Goal: Book appointment/travel/reservation

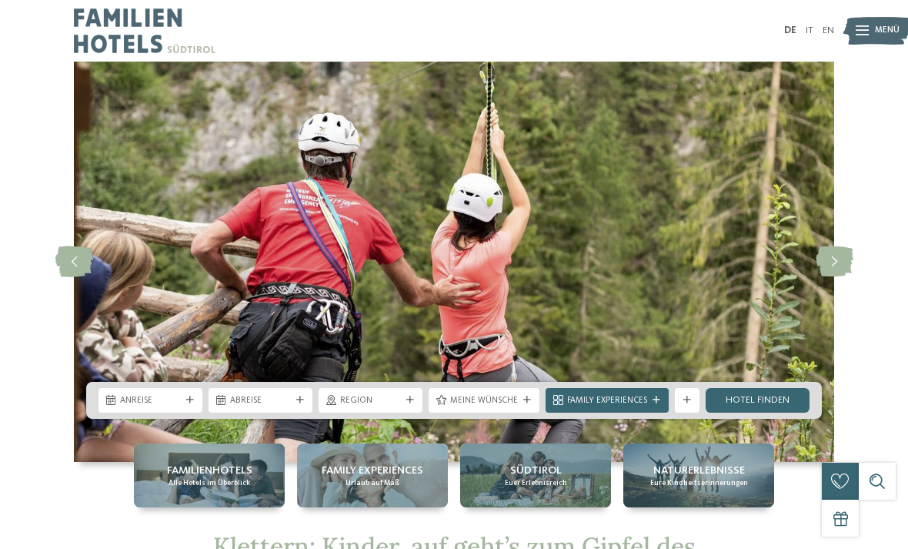
click at [166, 405] on span "Anreise" at bounding box center [150, 401] width 61 height 12
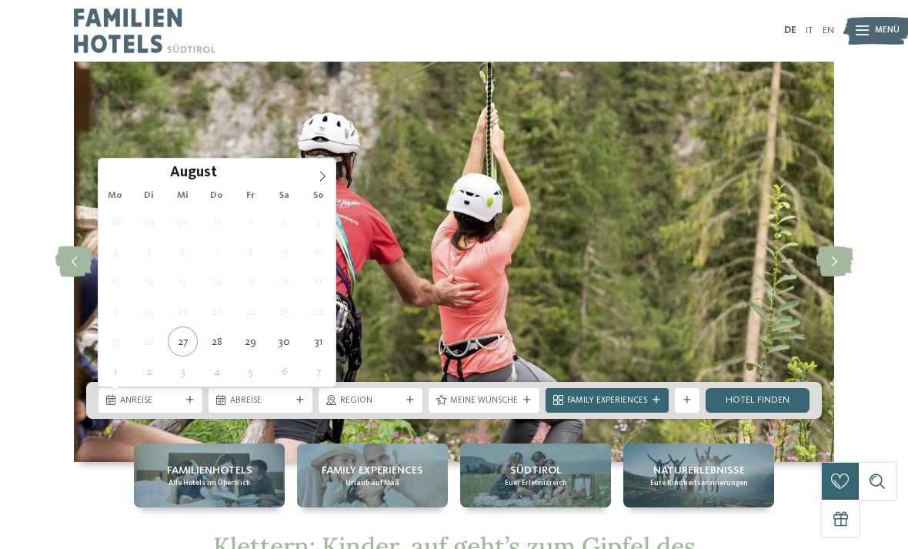
type div "31.08.2025"
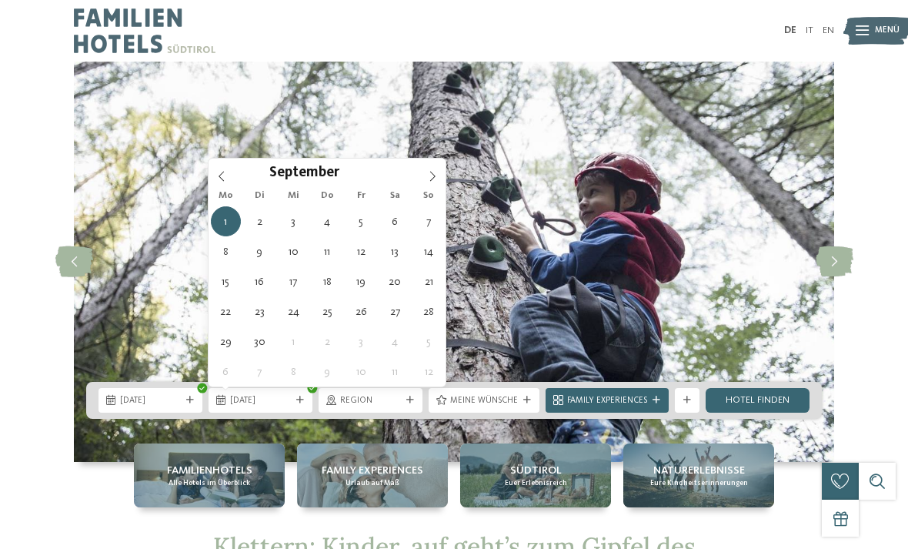
click at [289, 403] on span "01.09.2025" at bounding box center [260, 401] width 61 height 12
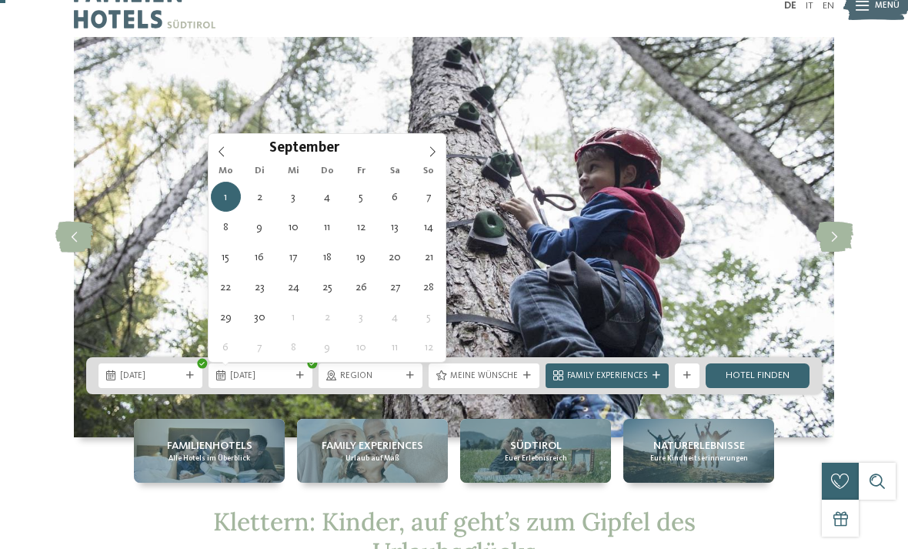
scroll to position [25, 0]
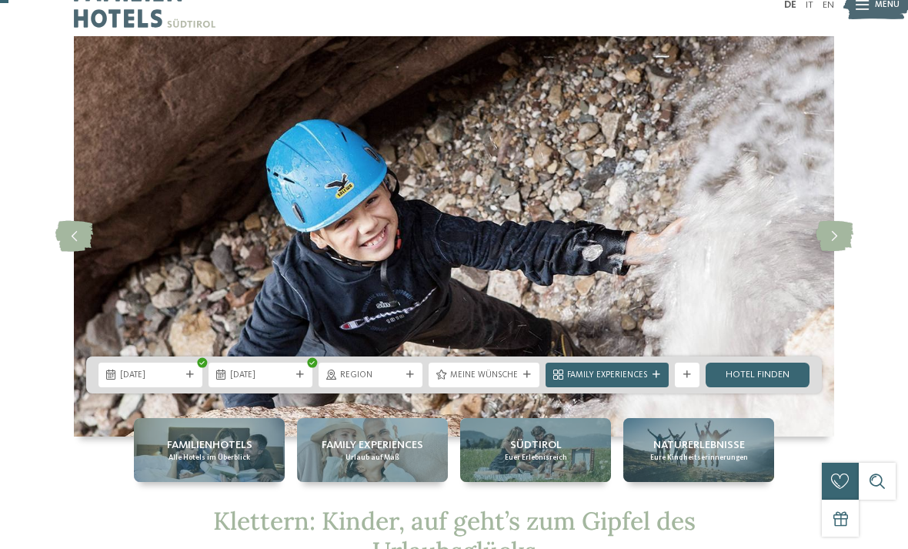
click at [297, 376] on icon at bounding box center [300, 375] width 8 height 8
click at [157, 386] on div "31.08.2025" at bounding box center [151, 375] width 104 height 25
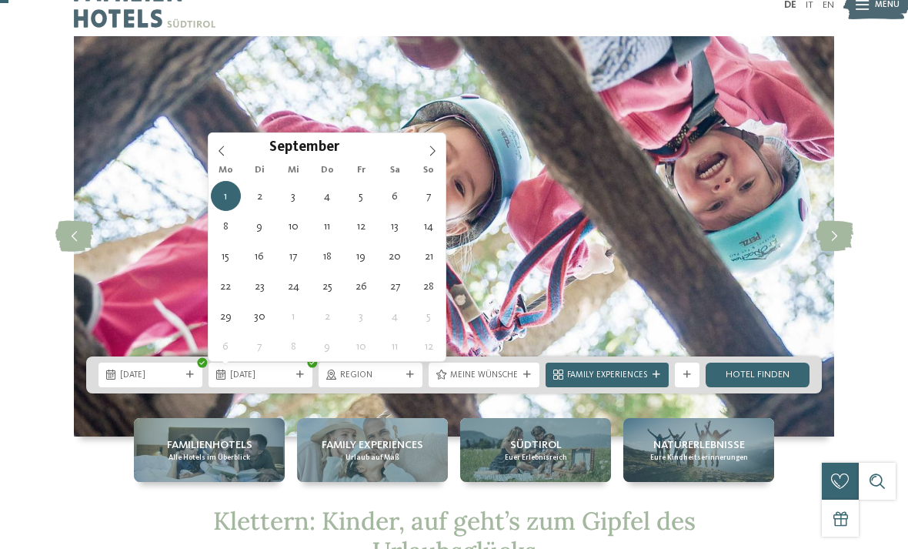
type div "07.09.2025"
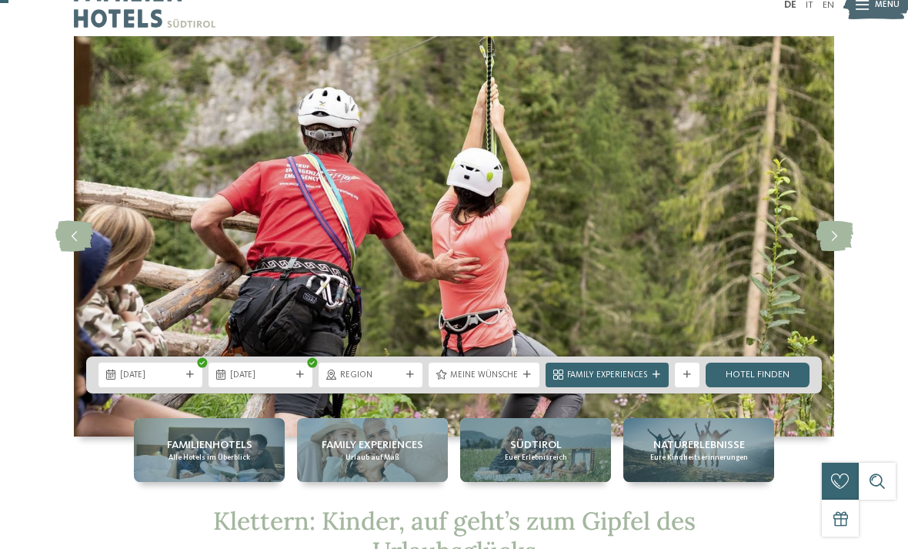
click at [767, 379] on link "Hotel finden" at bounding box center [758, 375] width 104 height 25
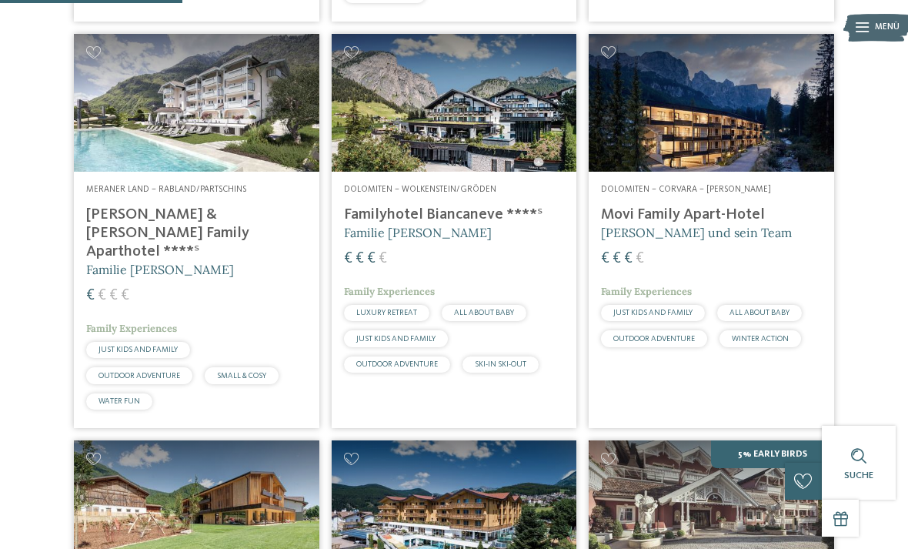
scroll to position [791, 0]
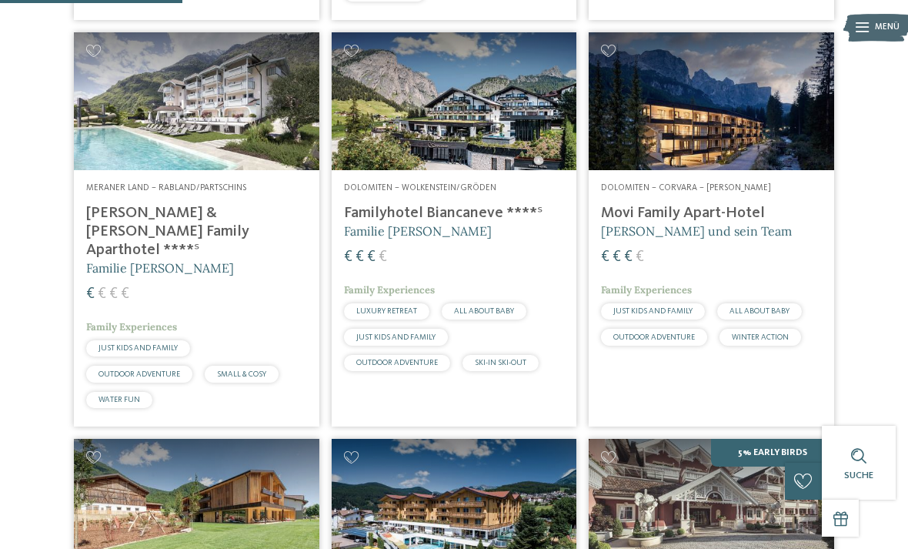
click at [169, 142] on img at bounding box center [197, 101] width 246 height 138
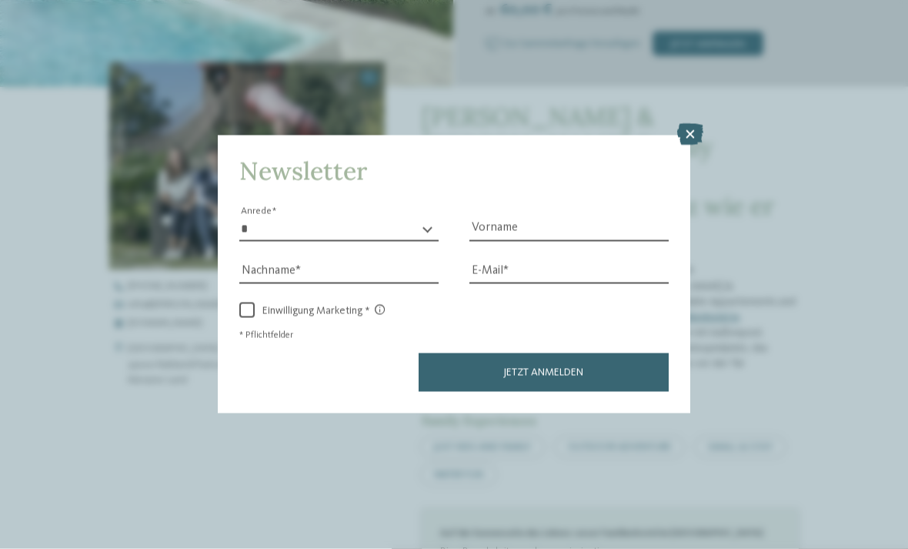
scroll to position [391, 0]
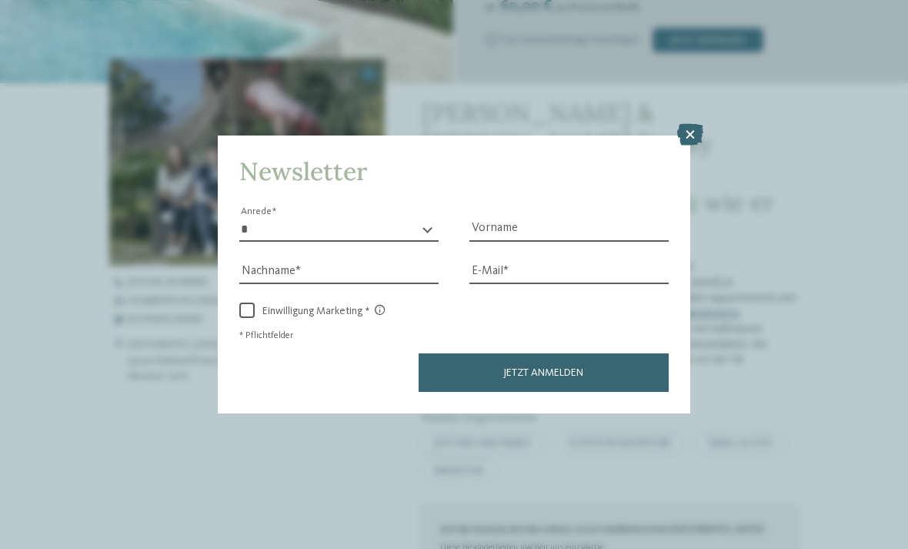
click at [687, 124] on icon at bounding box center [690, 135] width 26 height 22
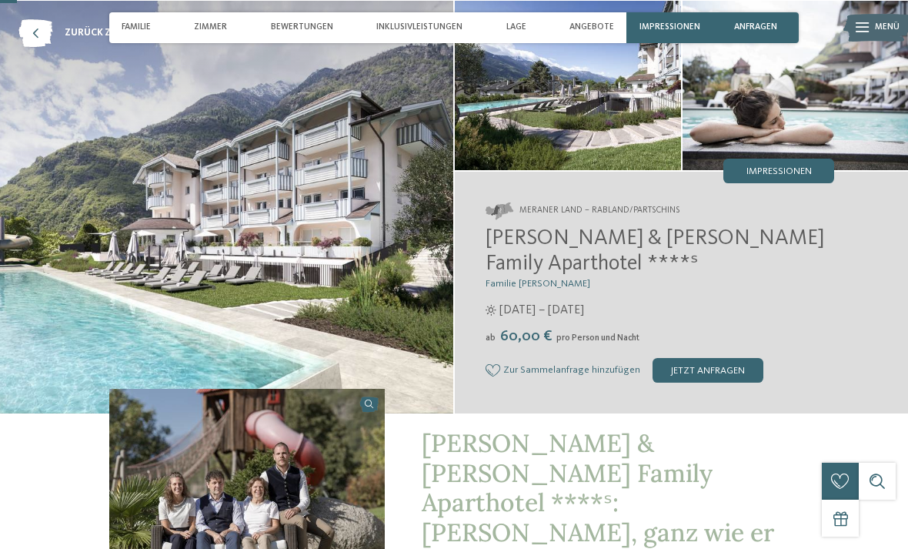
scroll to position [0, 0]
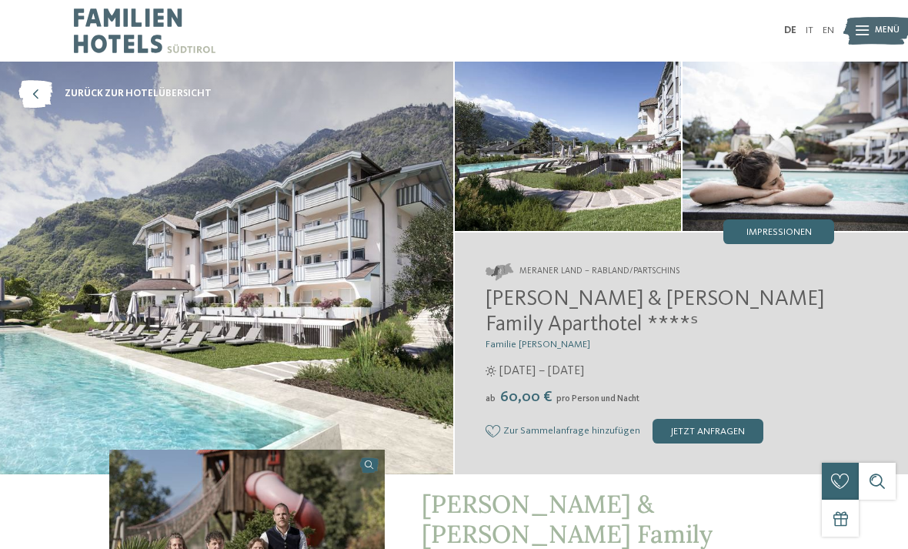
click at [45, 85] on icon at bounding box center [35, 94] width 34 height 28
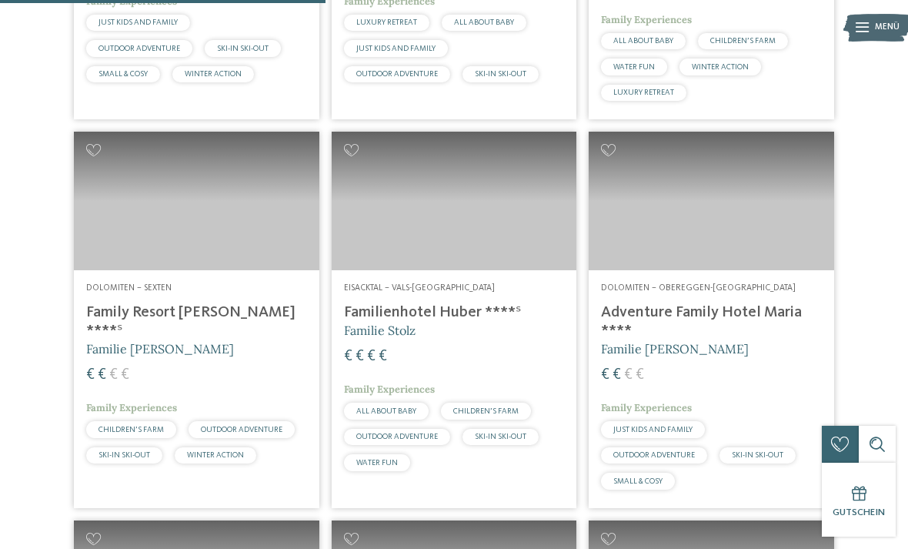
scroll to position [1375, 0]
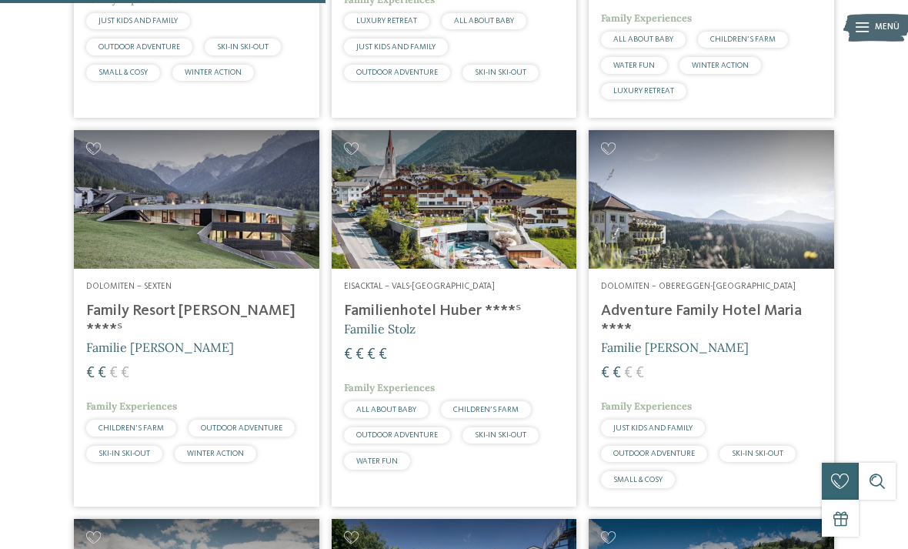
click at [249, 424] on span "OUTDOOR ADVENTURE" at bounding box center [242, 428] width 82 height 8
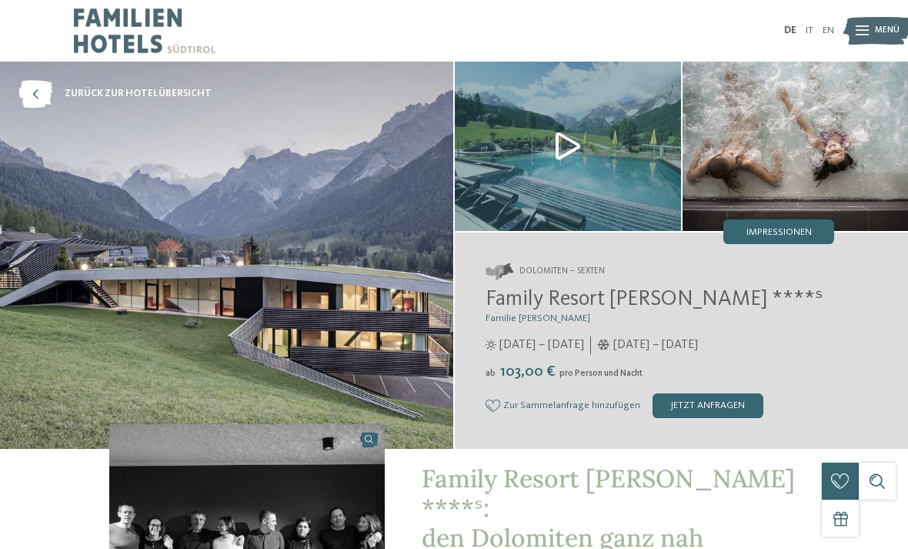
click at [38, 102] on icon at bounding box center [35, 94] width 34 height 28
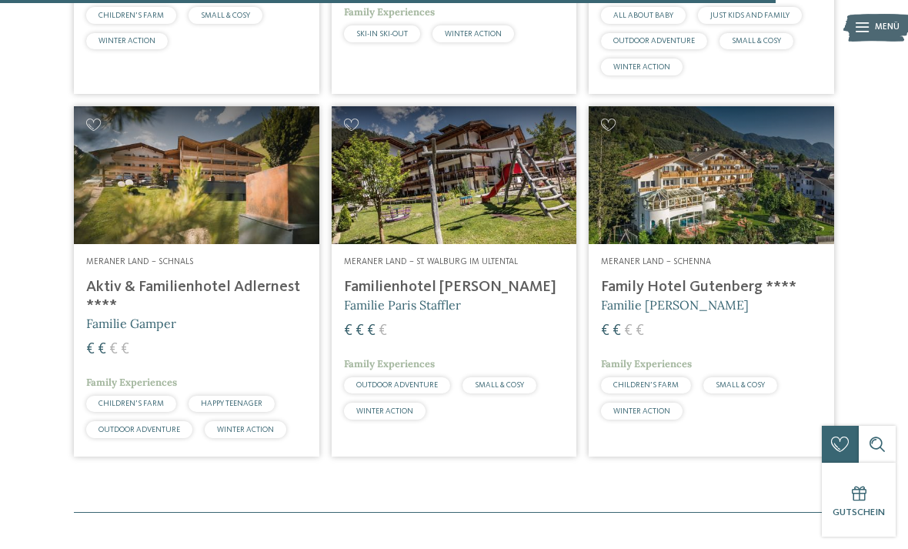
scroll to position [3334, 0]
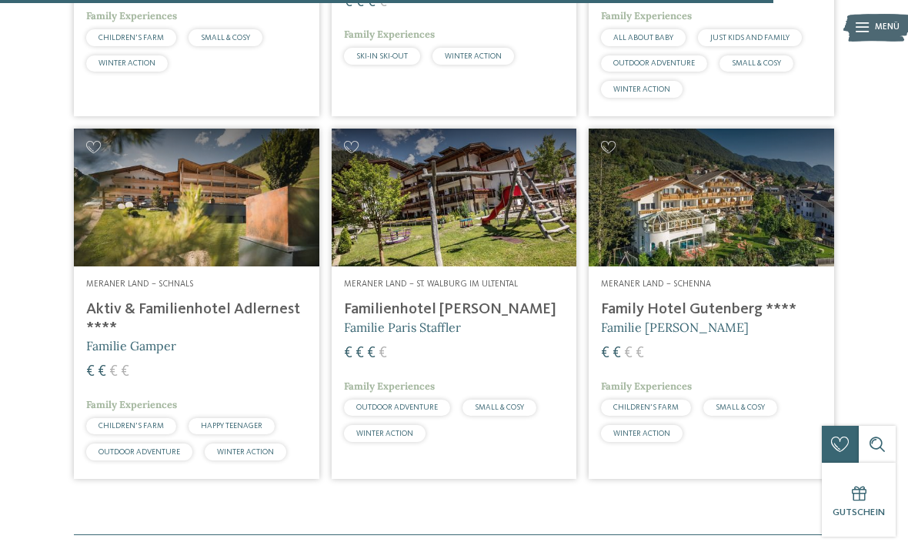
click at [146, 300] on h4 "Aktiv & Familienhotel Adlernest ****" at bounding box center [196, 318] width 221 height 37
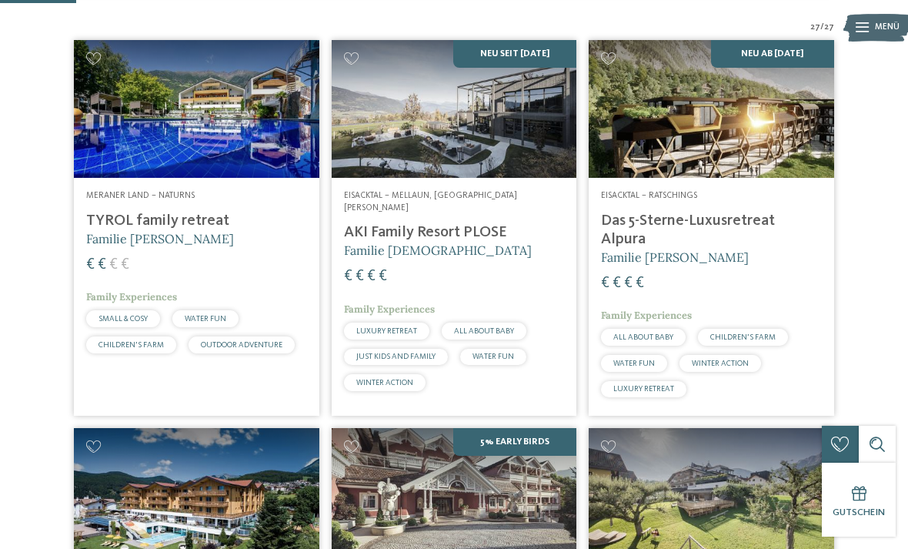
scroll to position [326, 0]
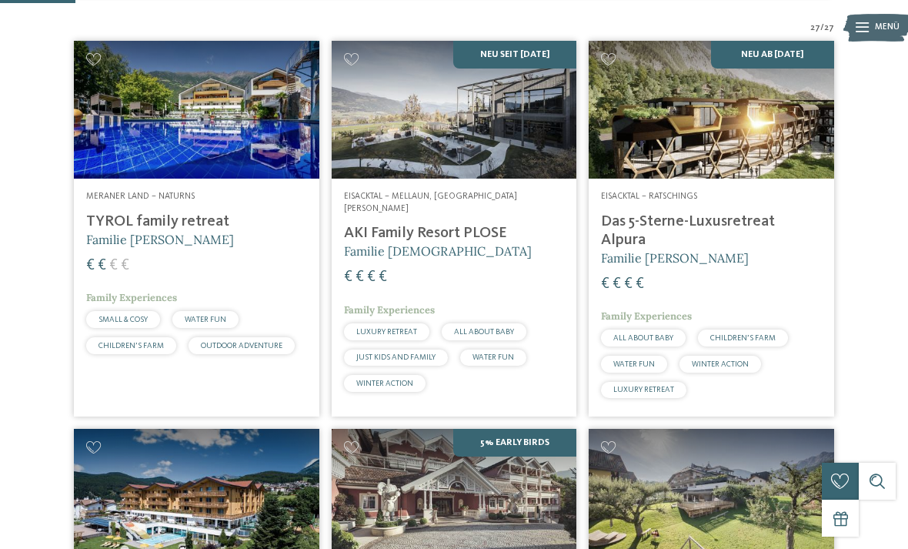
click at [220, 231] on h4 "TYROL family retreat" at bounding box center [196, 221] width 221 height 18
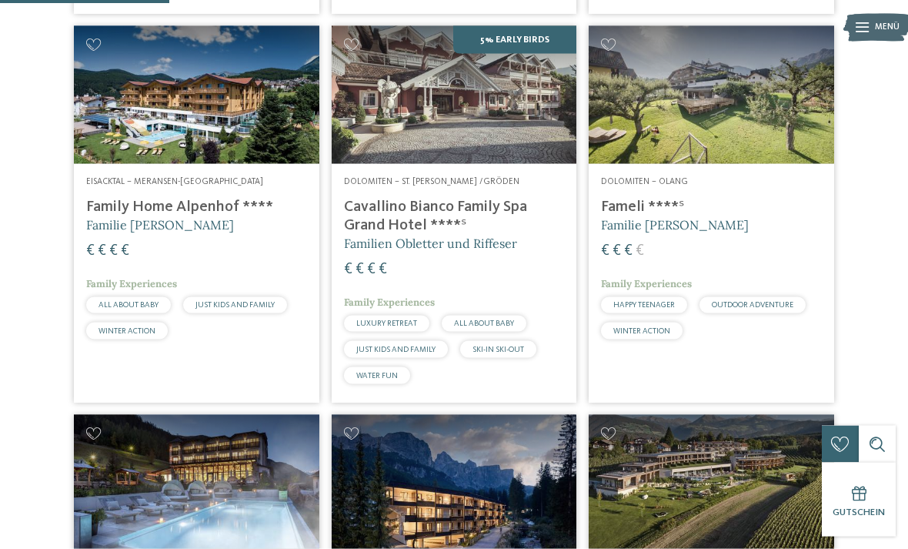
scroll to position [730, 0]
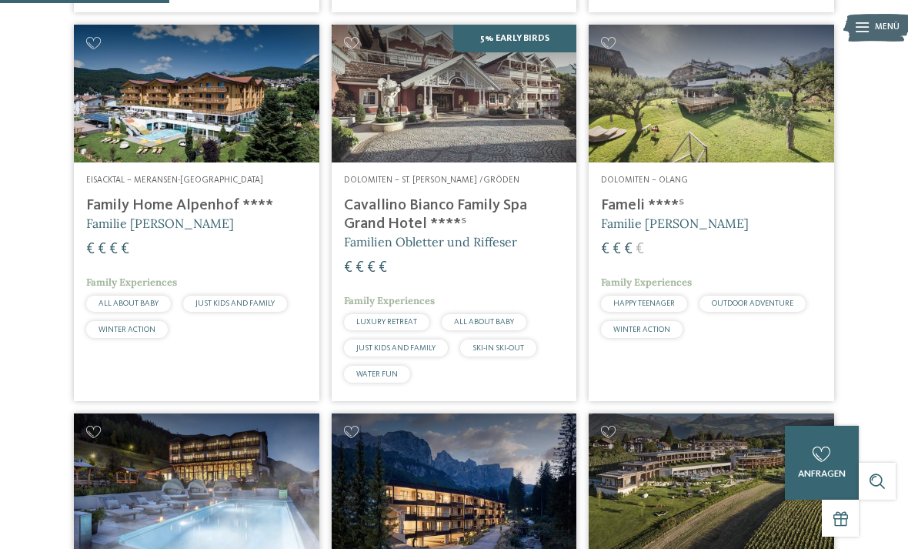
click at [731, 130] on img at bounding box center [712, 94] width 246 height 138
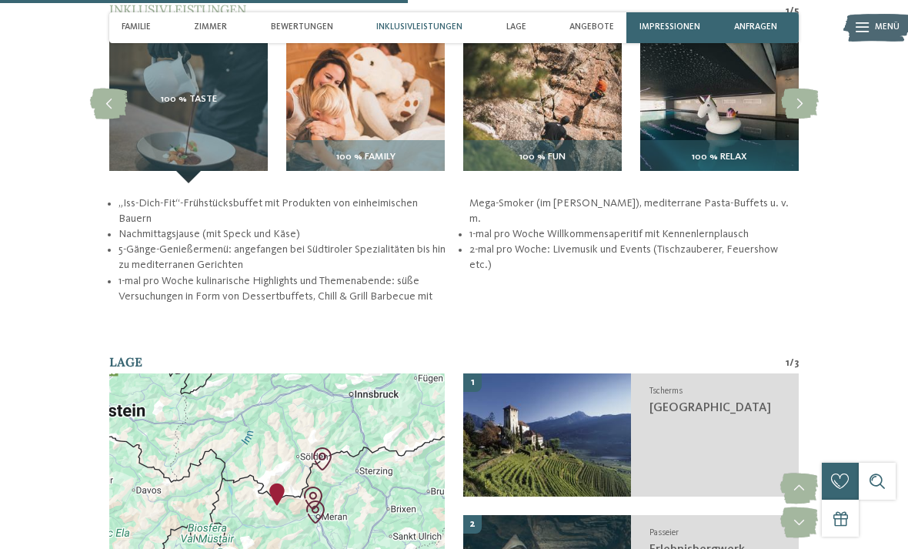
scroll to position [1865, 0]
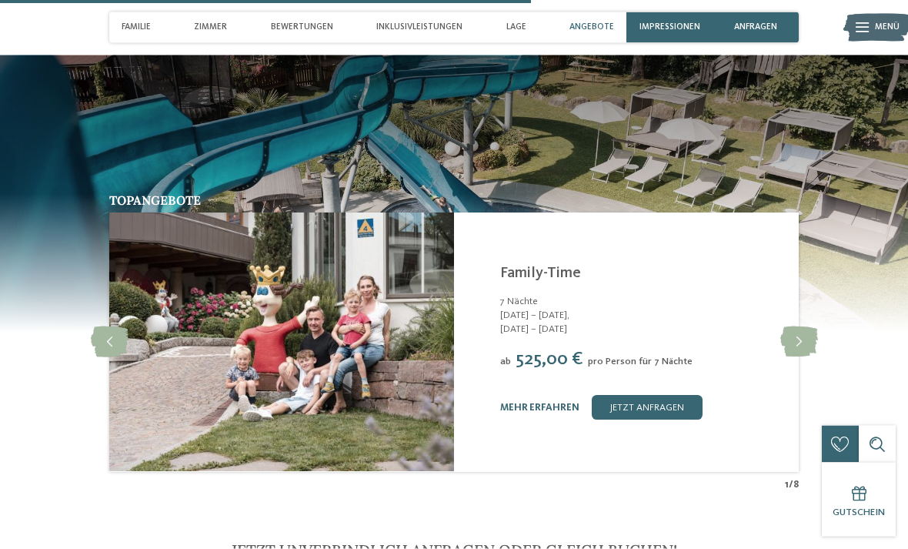
scroll to position [2437, 0]
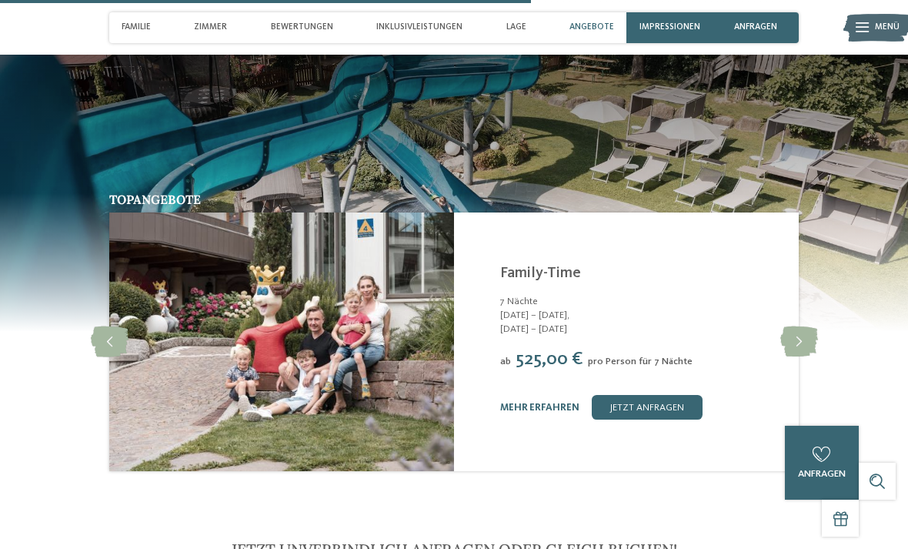
click at [574, 314] on span "30.08. – 13.09.2025," at bounding box center [641, 316] width 283 height 14
click at [807, 338] on icon at bounding box center [799, 341] width 38 height 31
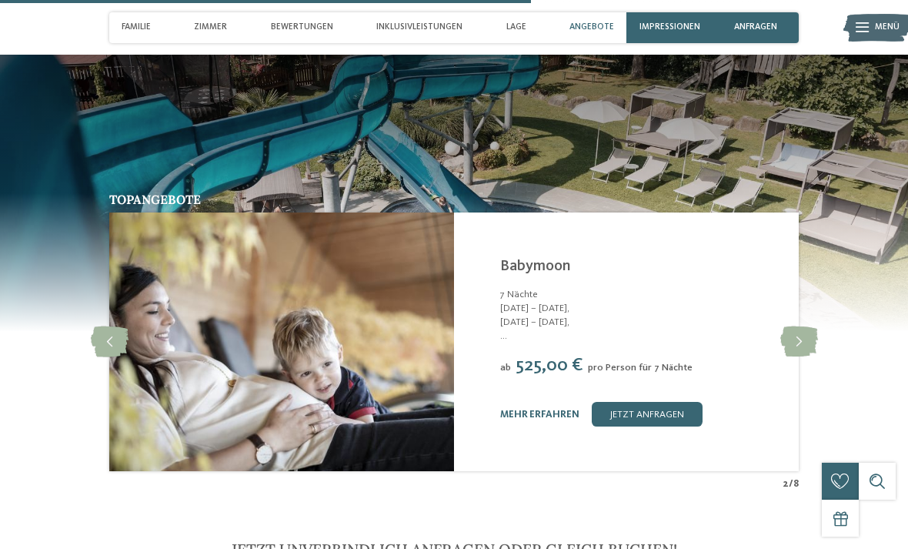
click at [119, 342] on icon at bounding box center [110, 341] width 38 height 31
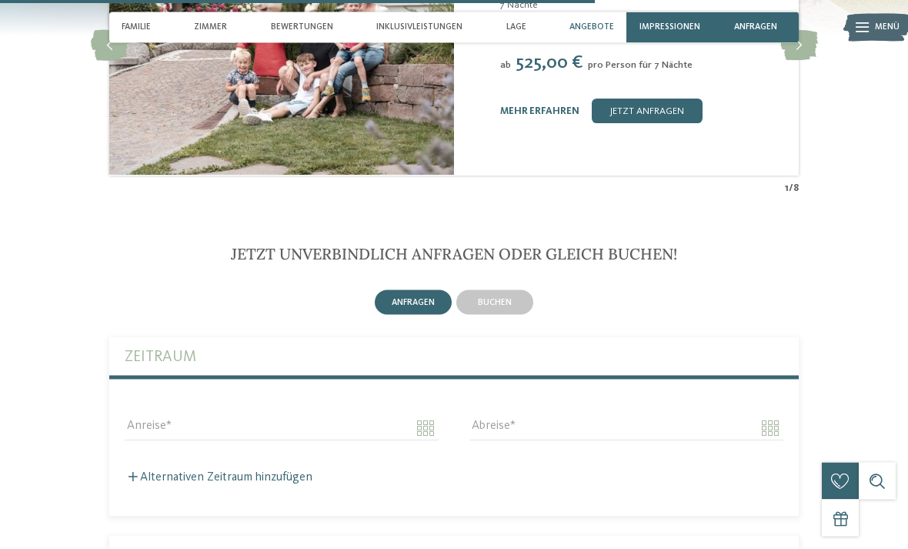
scroll to position [2765, 0]
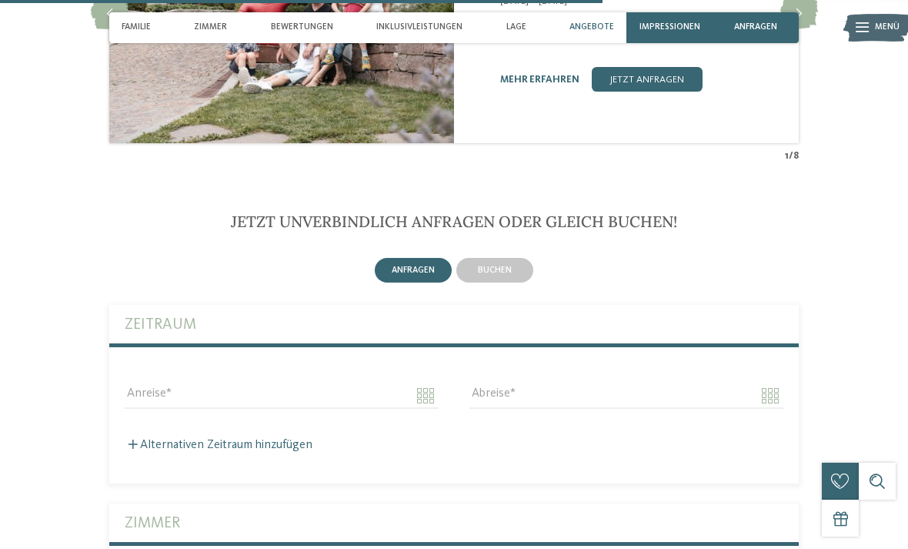
click at [509, 266] on span "buchen" at bounding box center [495, 270] width 34 height 9
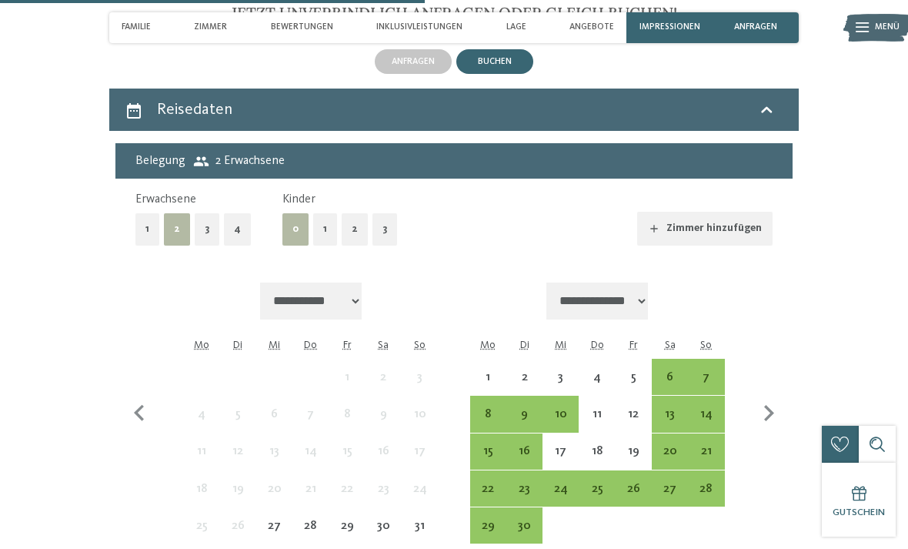
scroll to position [2985, 0]
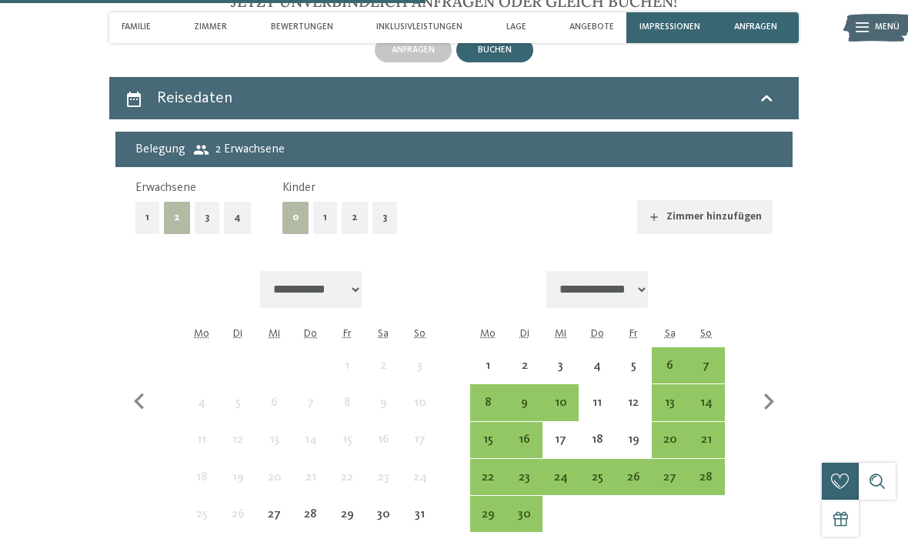
click at [355, 213] on button "2" at bounding box center [355, 218] width 26 height 32
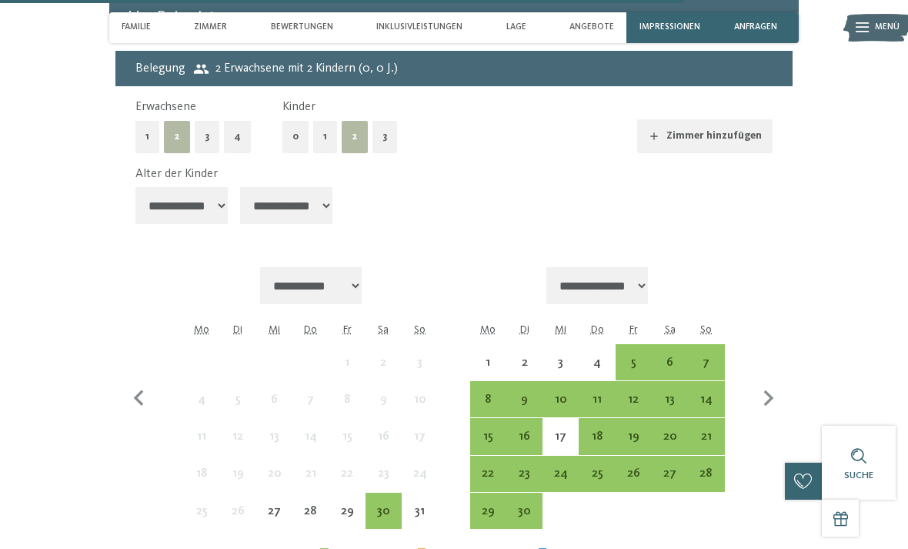
scroll to position [3084, 0]
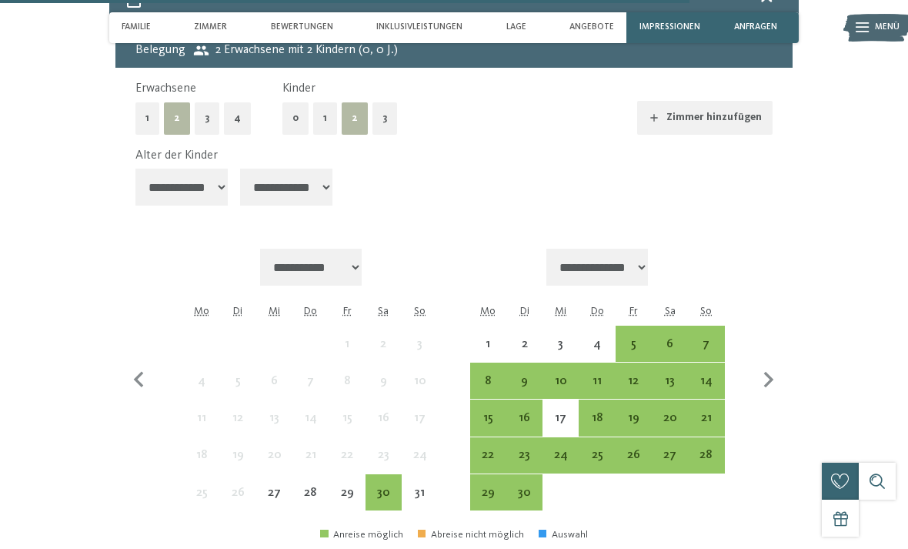
click at [386, 486] on div "30" at bounding box center [383, 502] width 33 height 33
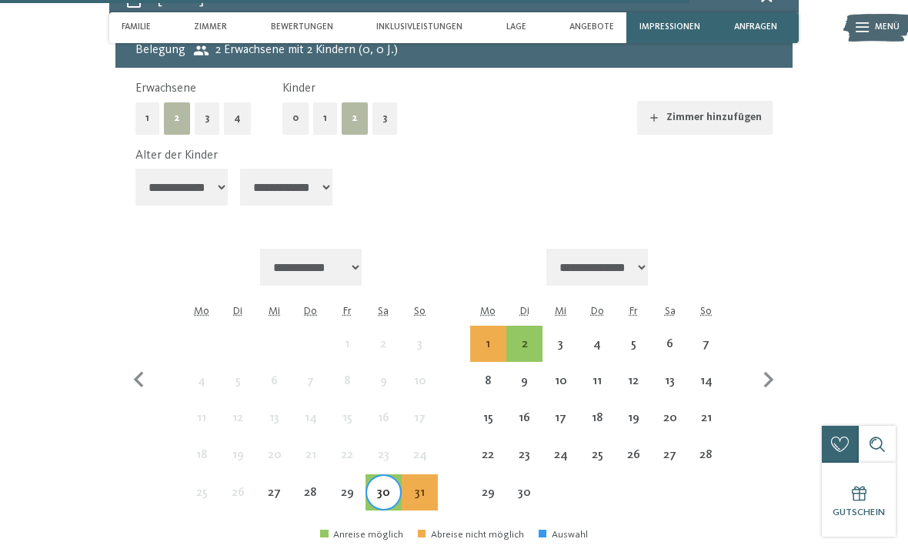
click at [636, 338] on div "5" at bounding box center [633, 354] width 33 height 33
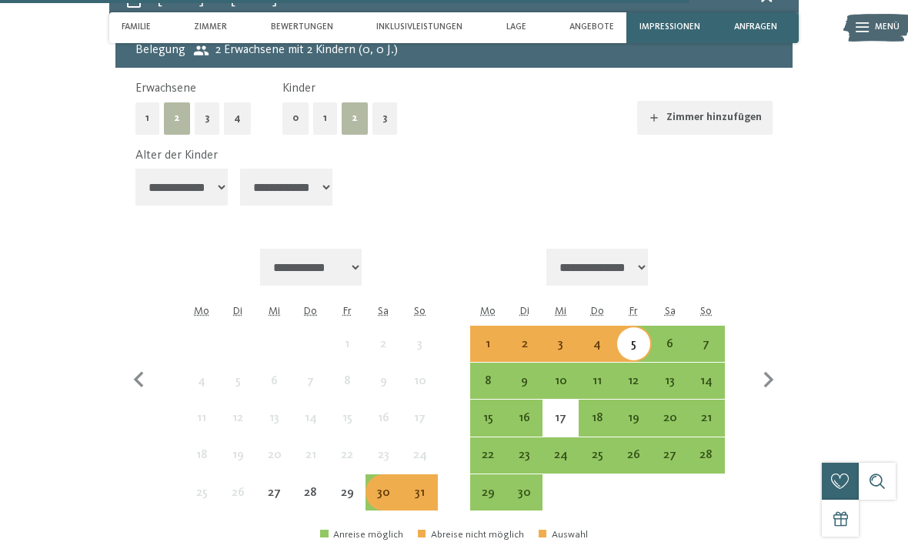
click at [617, 375] on div "12" at bounding box center [633, 391] width 33 height 33
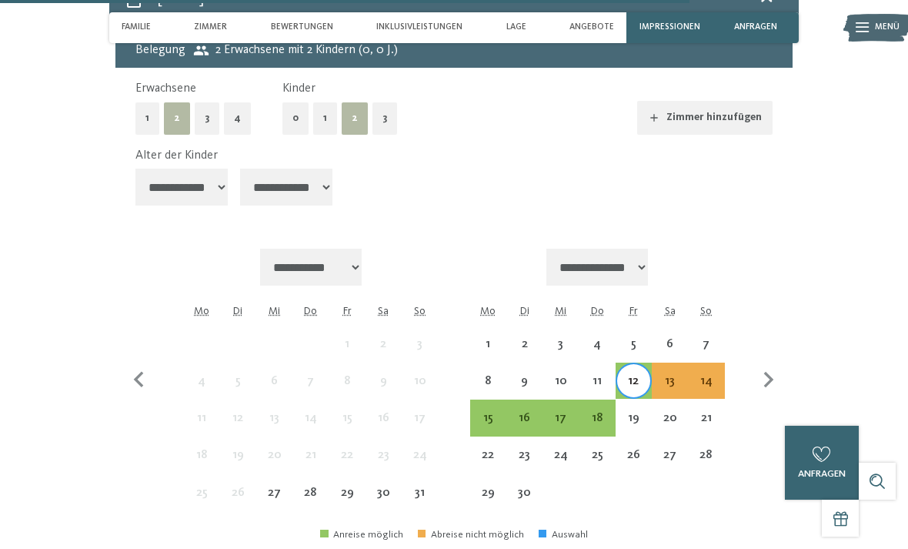
click at [574, 375] on div "10" at bounding box center [560, 391] width 33 height 33
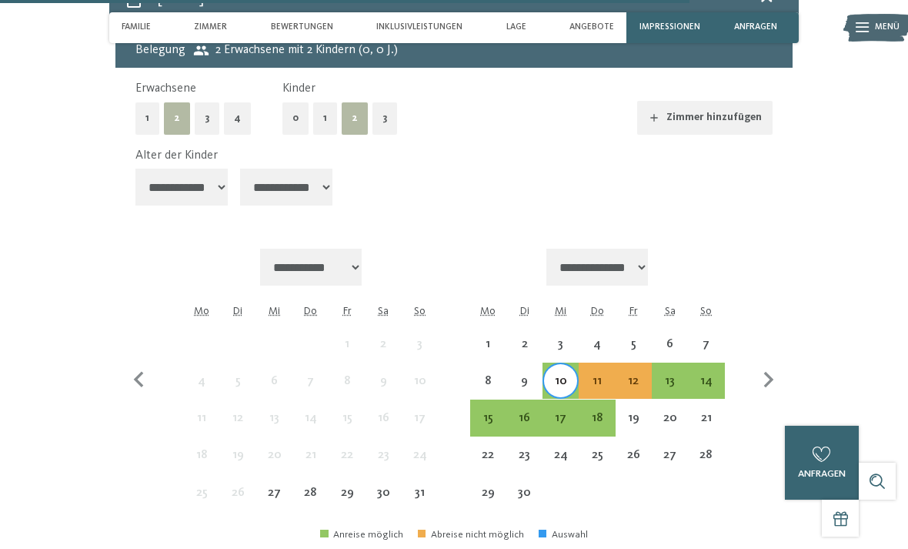
click at [300, 486] on div "28" at bounding box center [310, 502] width 33 height 33
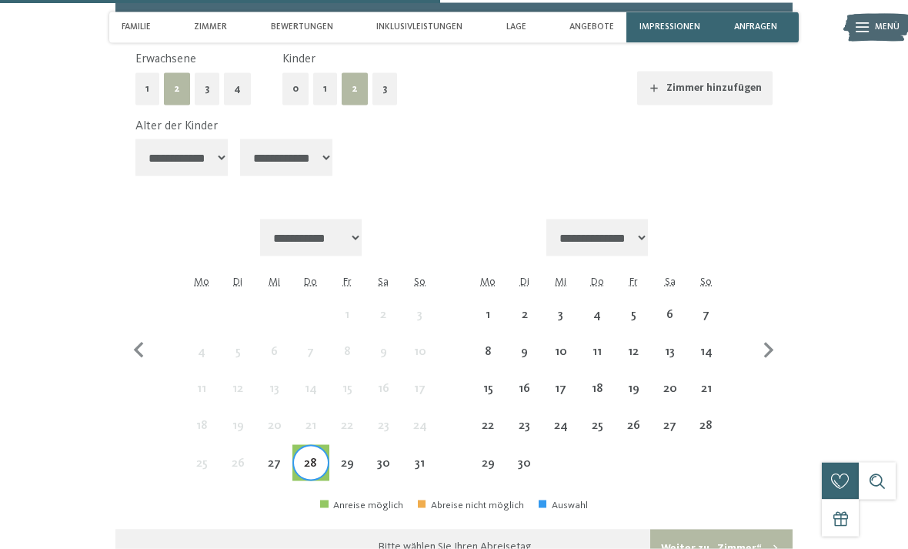
click at [134, 335] on icon "button" at bounding box center [139, 351] width 32 height 32
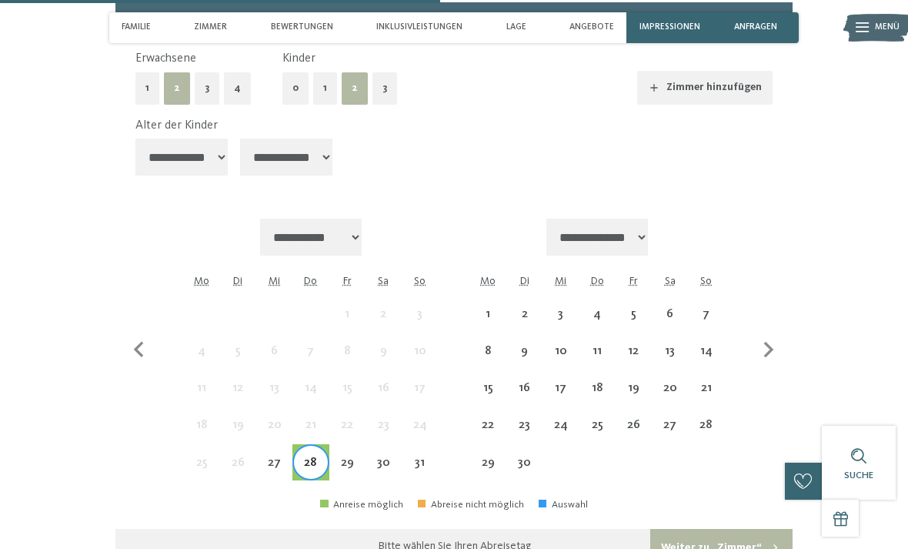
click at [645, 308] on div "5" at bounding box center [633, 324] width 33 height 33
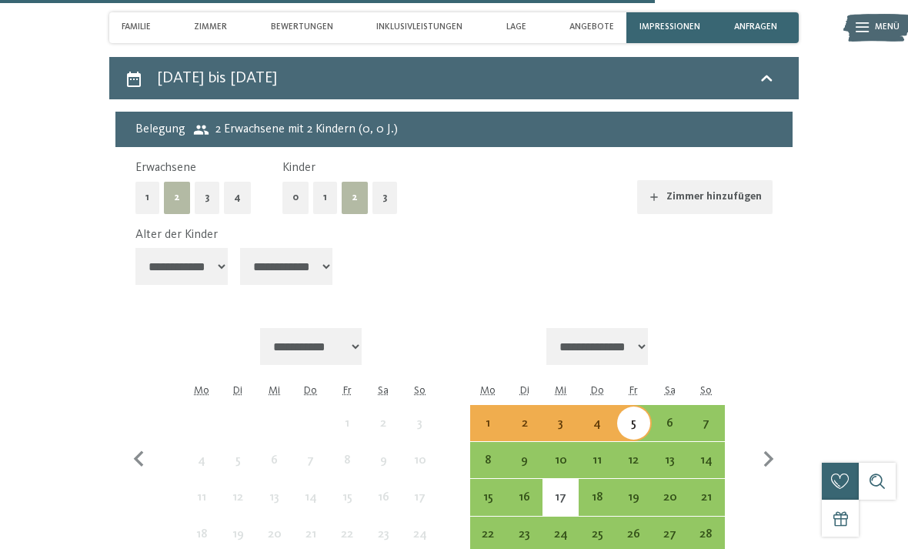
scroll to position [3026, 0]
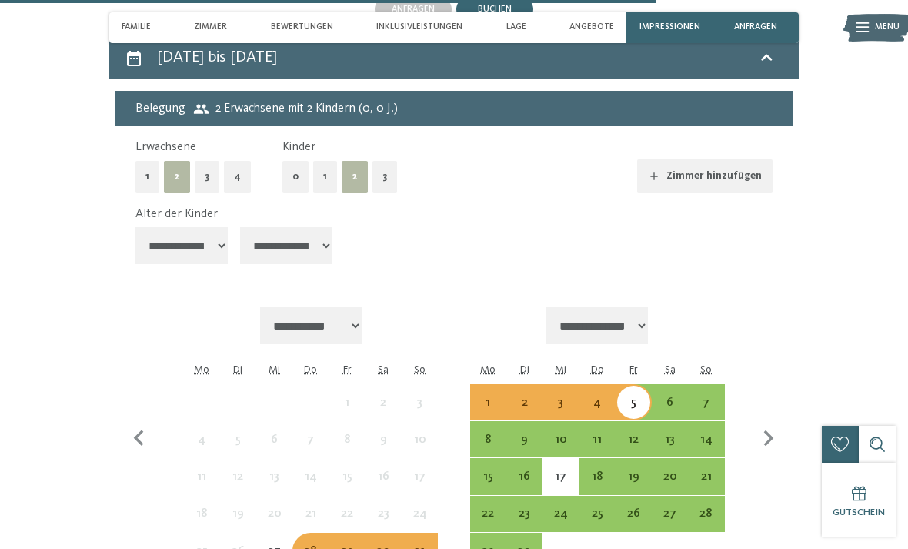
click at [583, 433] on div "11" at bounding box center [596, 449] width 33 height 33
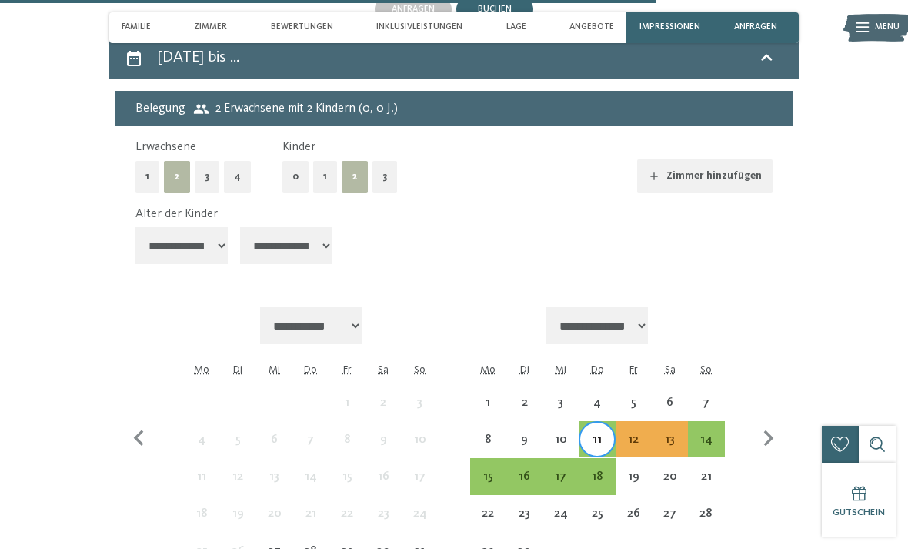
click at [640, 396] on div "5" at bounding box center [633, 412] width 33 height 33
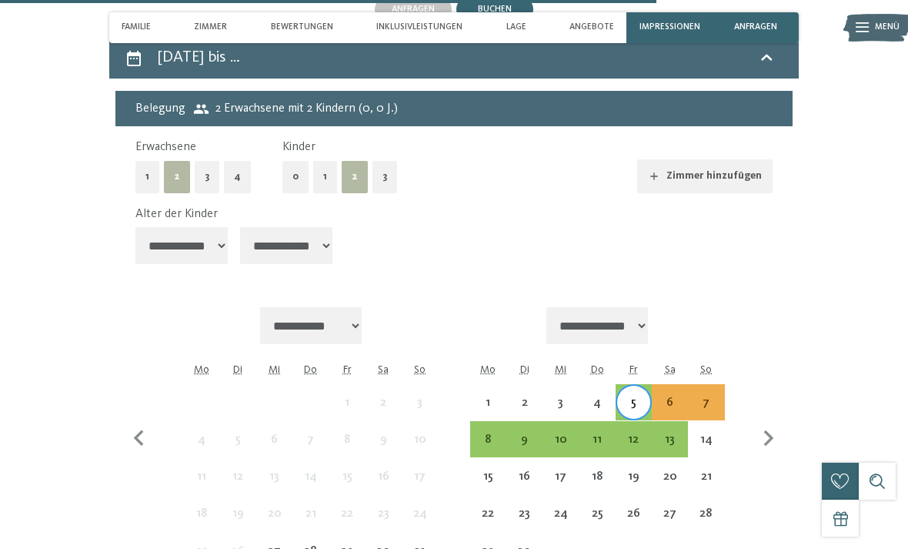
click at [667, 470] on div "20" at bounding box center [669, 486] width 33 height 33
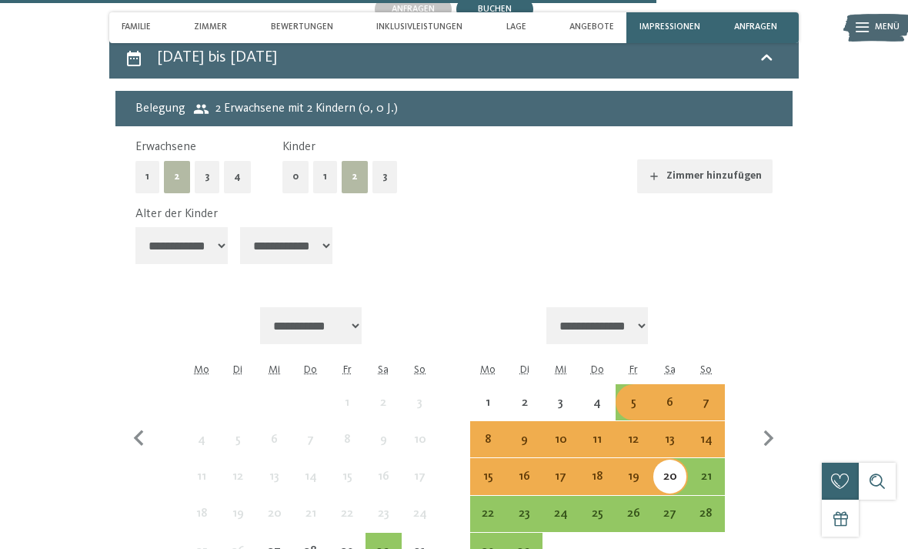
click at [483, 396] on div "1" at bounding box center [488, 412] width 33 height 33
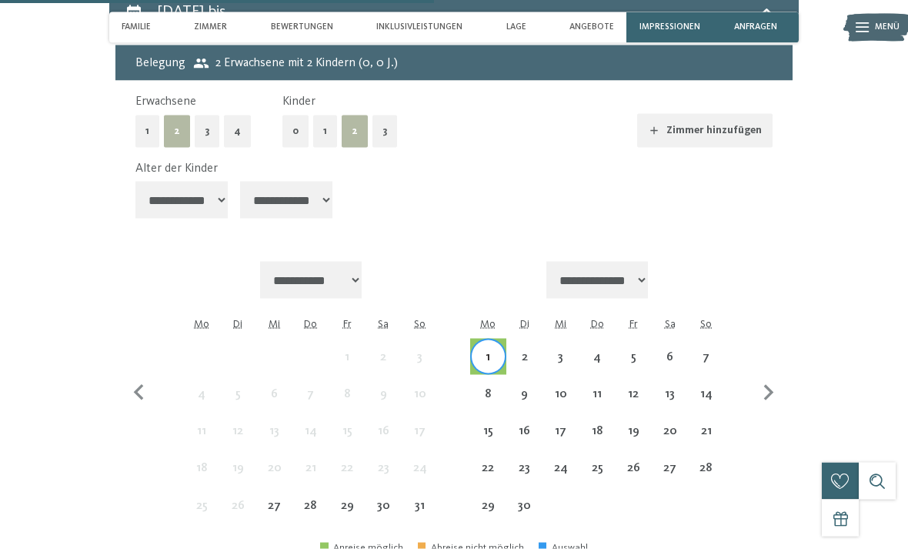
scroll to position [3071, 0]
click at [561, 462] on div "24" at bounding box center [560, 478] width 33 height 33
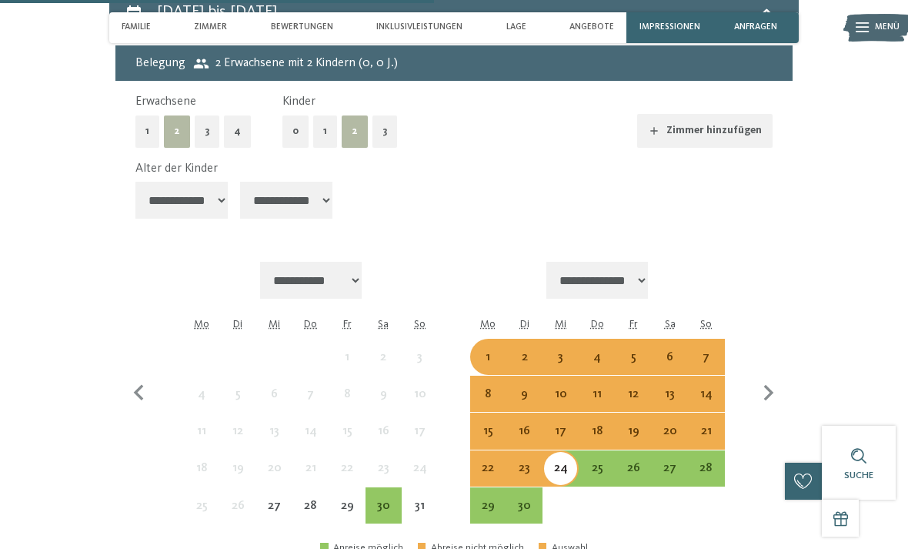
click at [152, 377] on icon "button" at bounding box center [139, 393] width 32 height 32
click at [135, 377] on icon "button" at bounding box center [139, 393] width 32 height 32
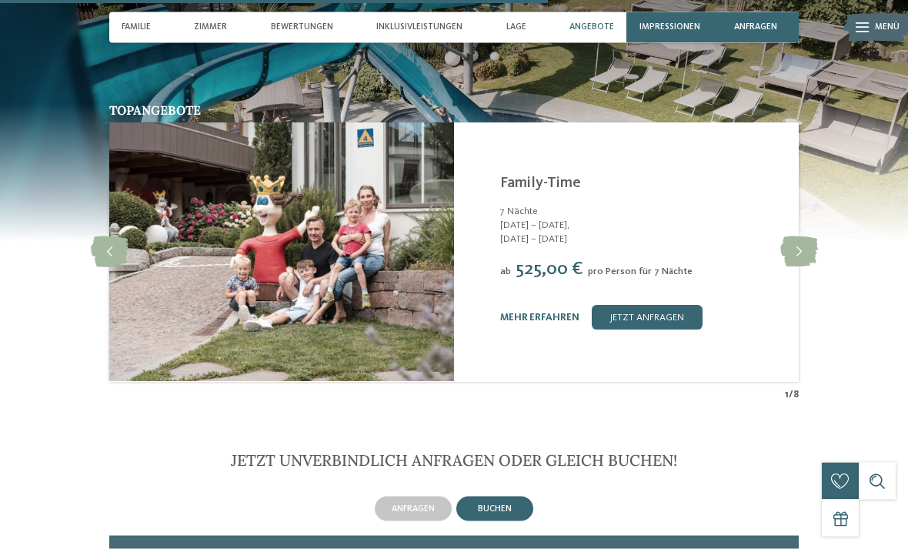
scroll to position [2527, 0]
click at [678, 305] on link "jetzt anfragen" at bounding box center [647, 317] width 111 height 25
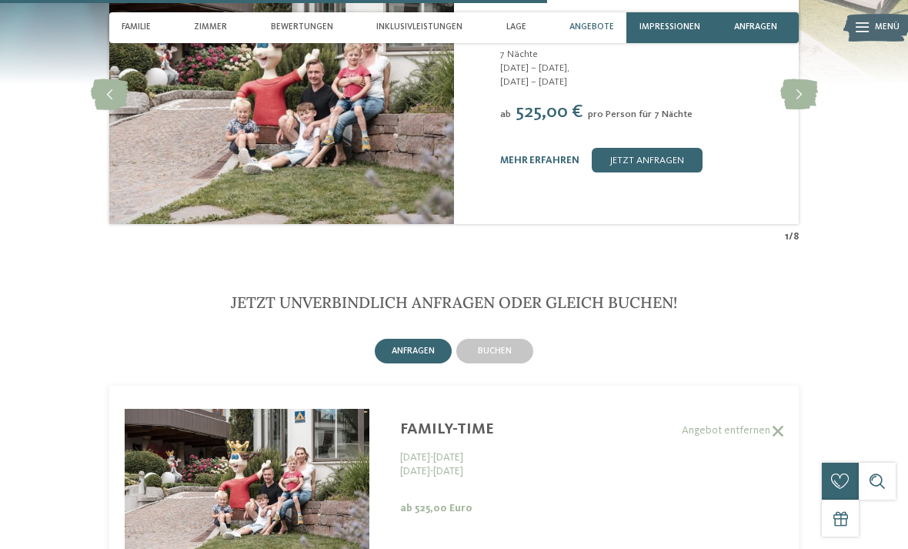
scroll to position [2696, 0]
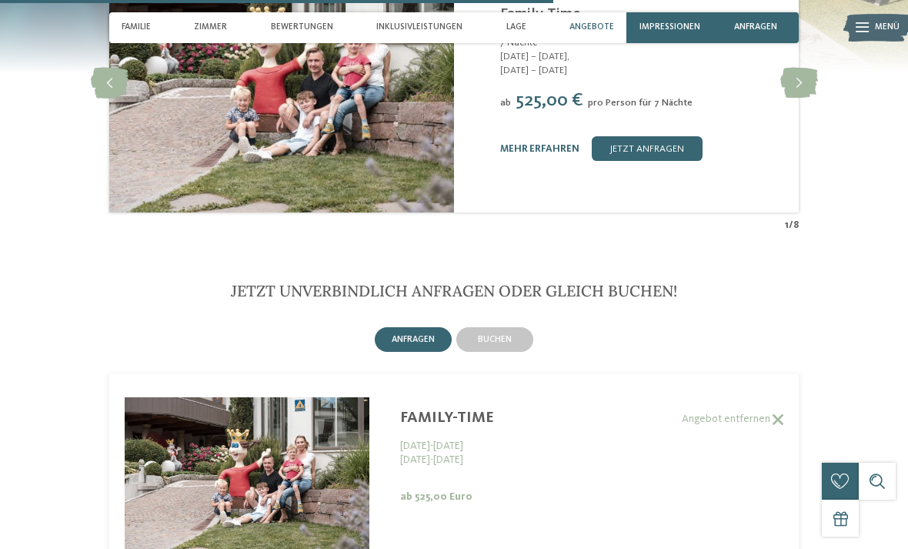
click at [506, 339] on div "buchen" at bounding box center [494, 339] width 77 height 25
select select "**********"
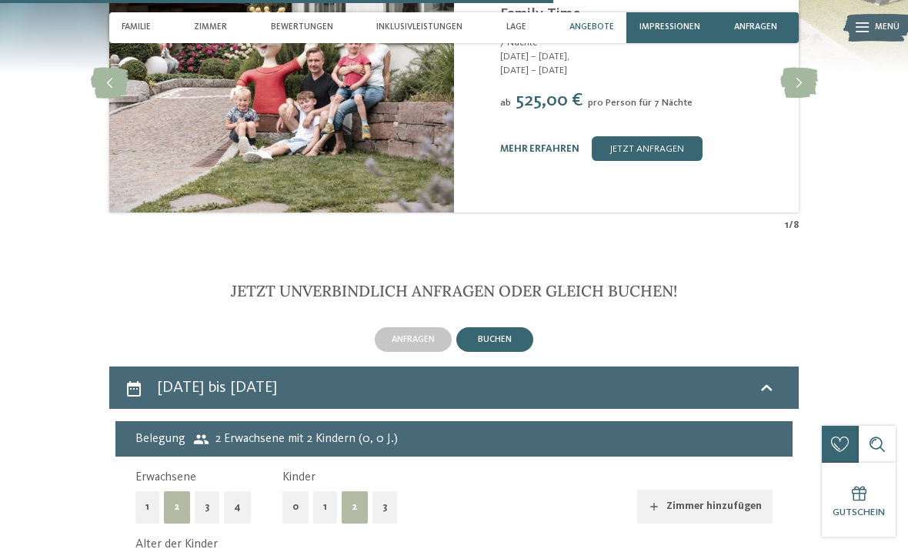
select select "**********"
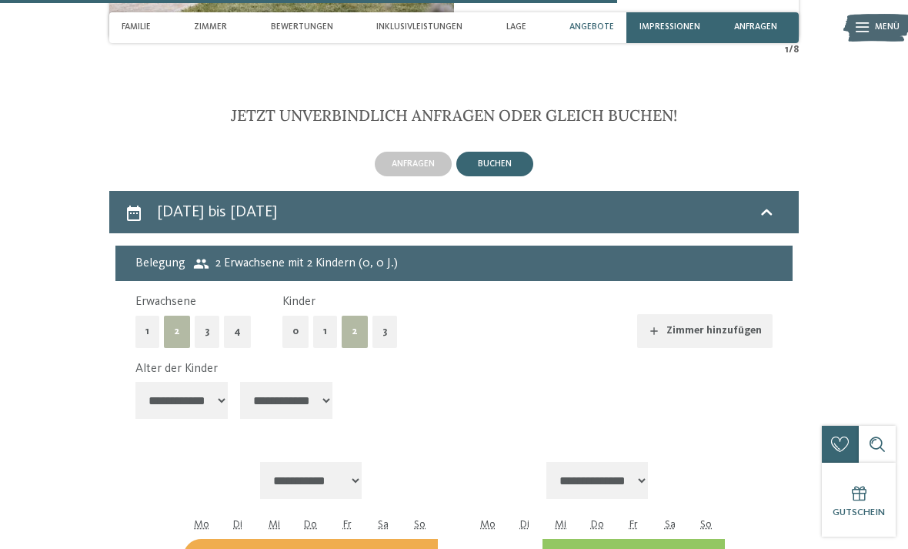
scroll to position [2872, 0]
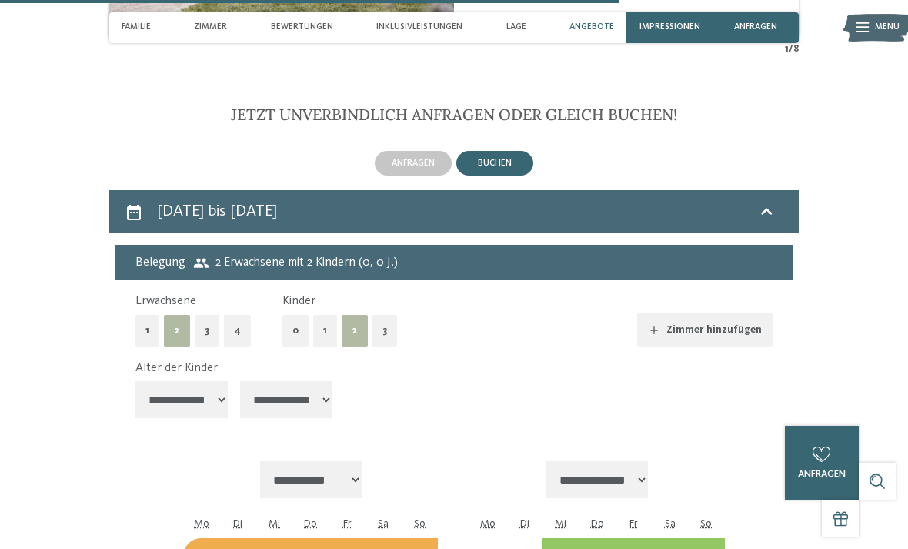
click at [210, 388] on select "**********" at bounding box center [181, 399] width 92 height 37
select select "**"
select select "**********"
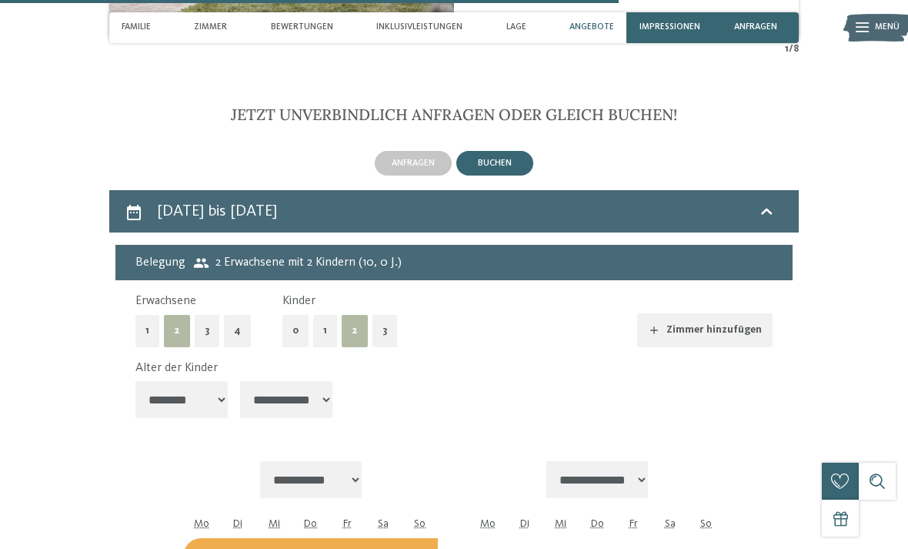
select select "**********"
click at [309, 381] on select "**********" at bounding box center [286, 399] width 92 height 37
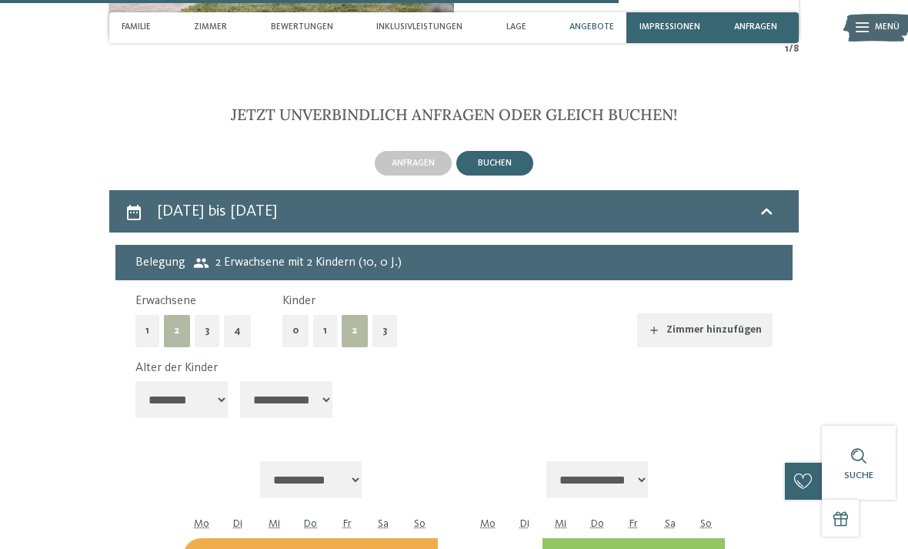
select select "*"
select select "**********"
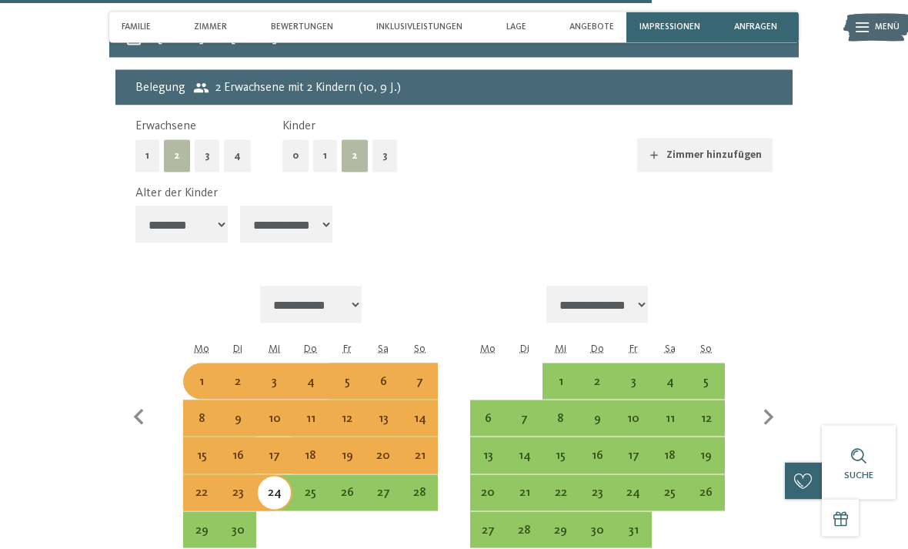
scroll to position [3050, 0]
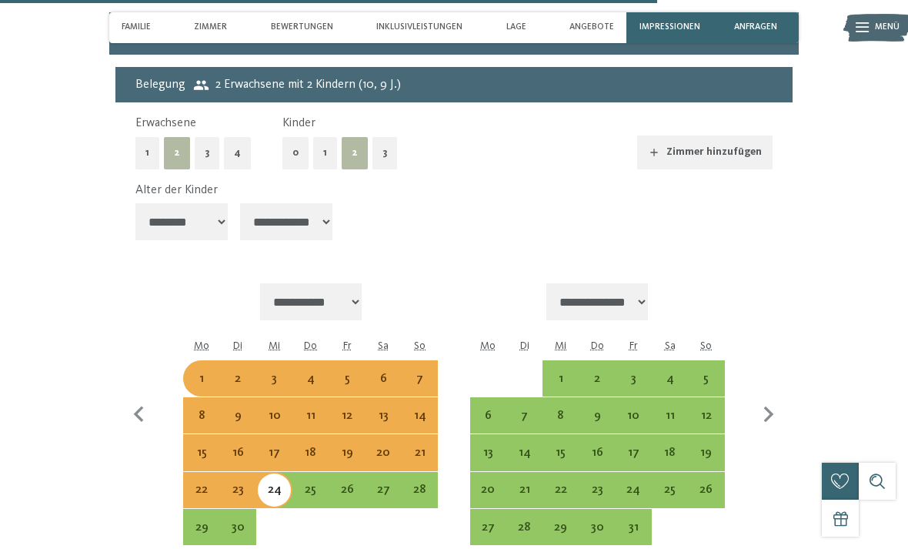
click at [139, 399] on icon "button" at bounding box center [139, 415] width 32 height 32
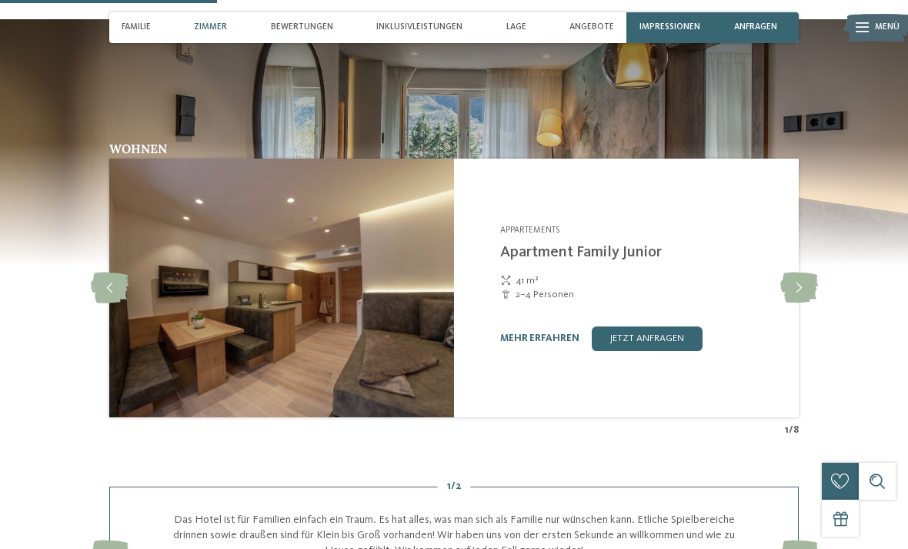
scroll to position [1012, 0]
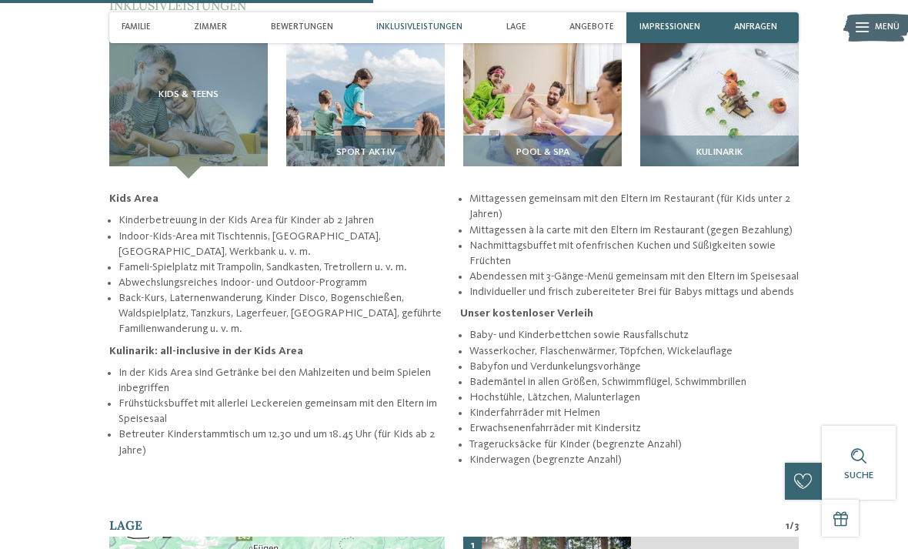
scroll to position [1766, 0]
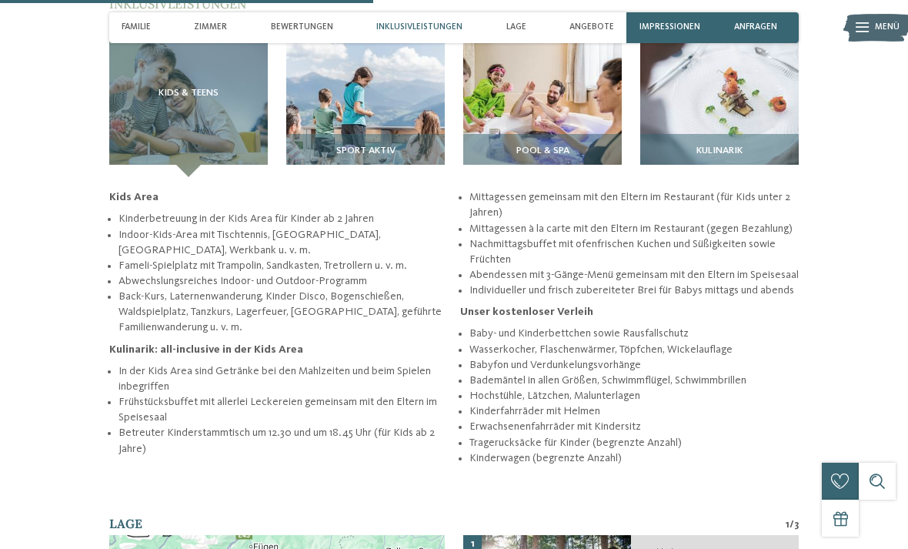
click at [365, 102] on img at bounding box center [365, 97] width 159 height 159
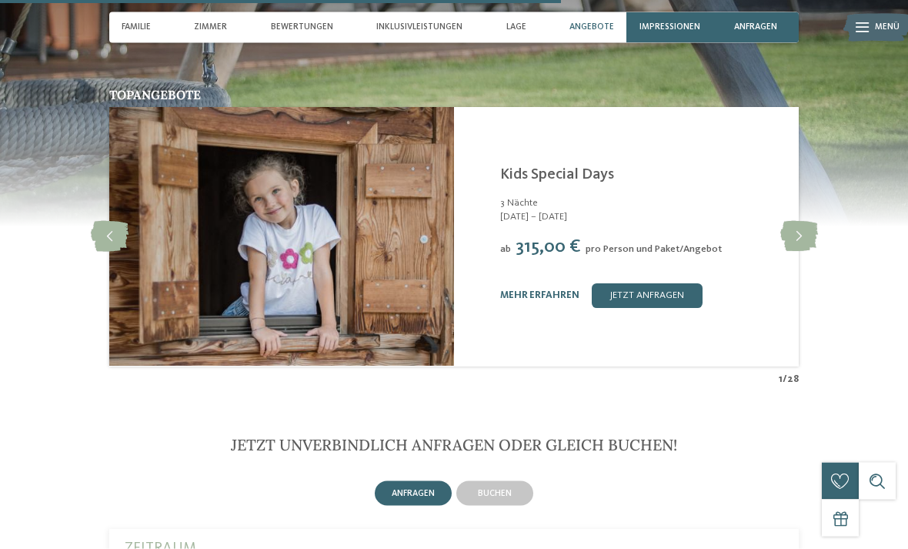
scroll to position [2576, 0]
click at [496, 488] on span "buchen" at bounding box center [495, 492] width 34 height 9
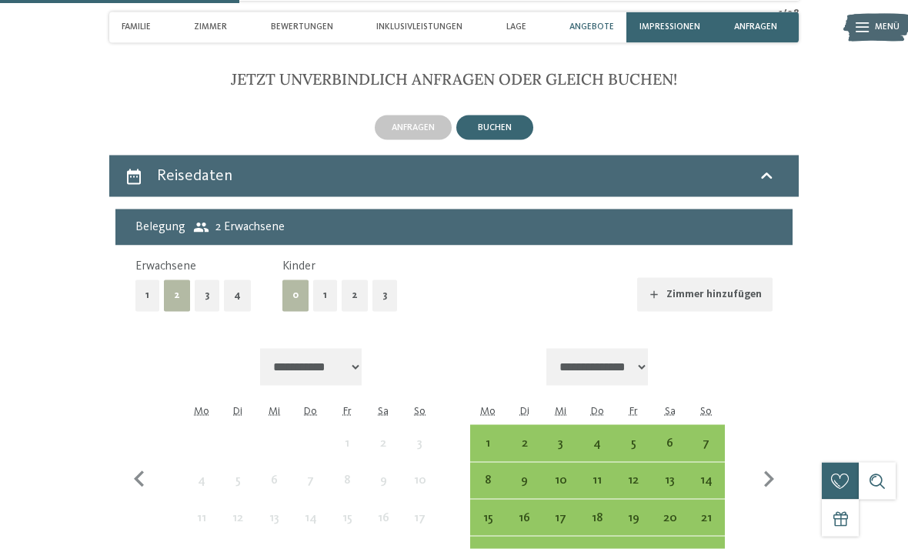
scroll to position [2942, 0]
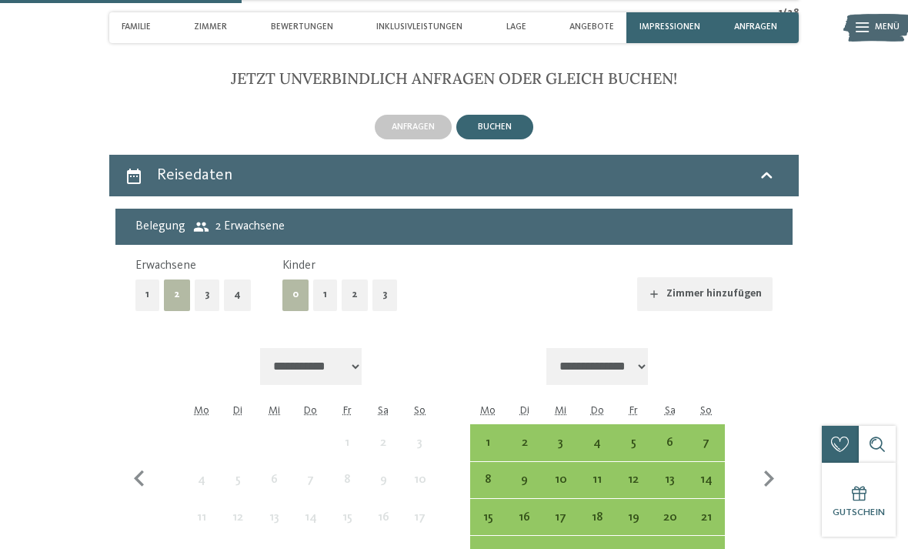
click at [352, 279] on button "2" at bounding box center [355, 295] width 26 height 32
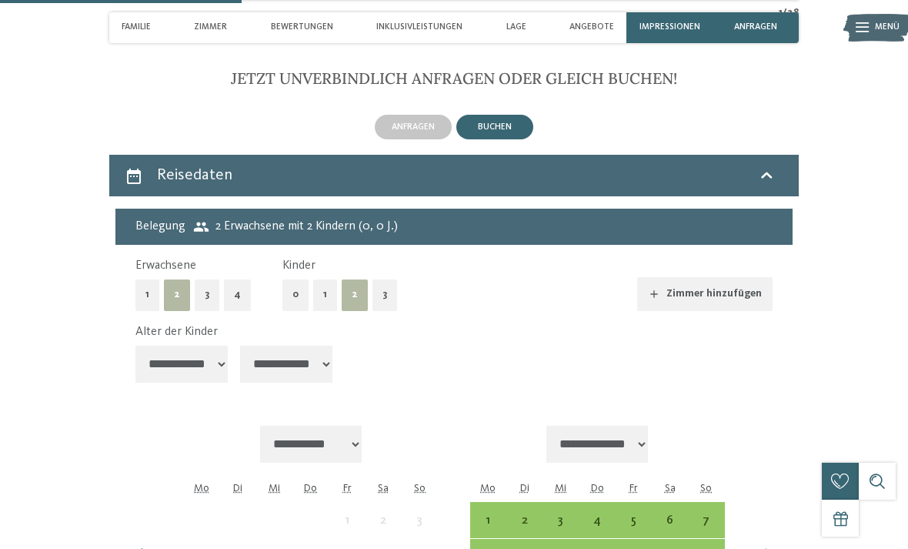
click at [199, 346] on select "**********" at bounding box center [181, 364] width 92 height 37
select select "**"
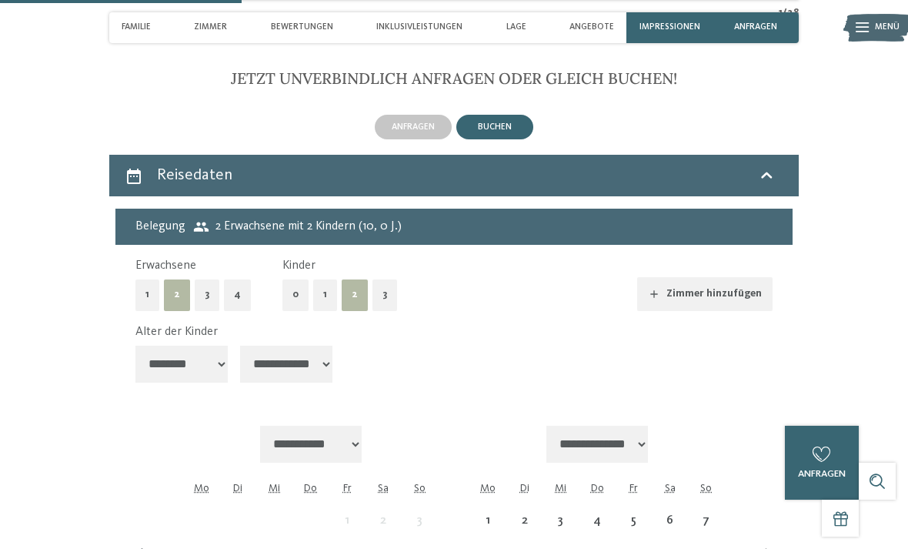
click at [308, 346] on select "**********" at bounding box center [286, 364] width 92 height 37
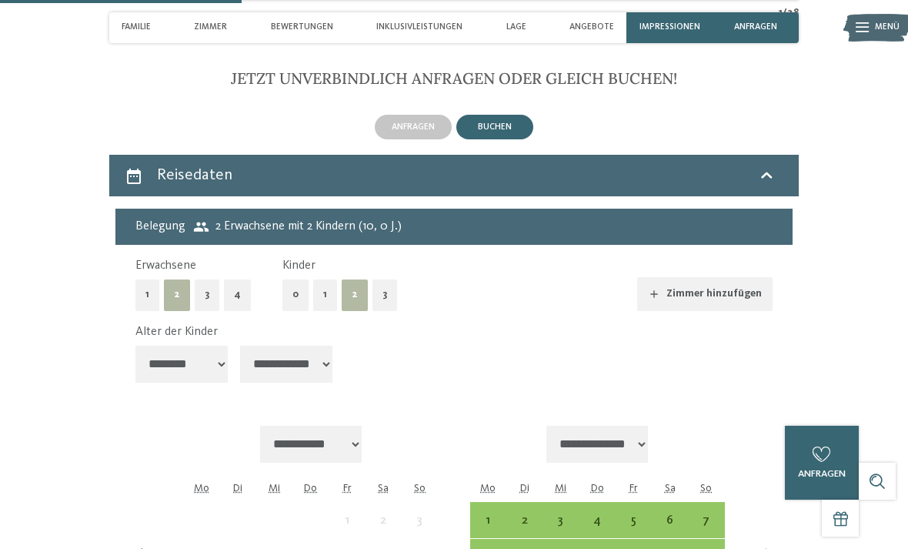
select select "*"
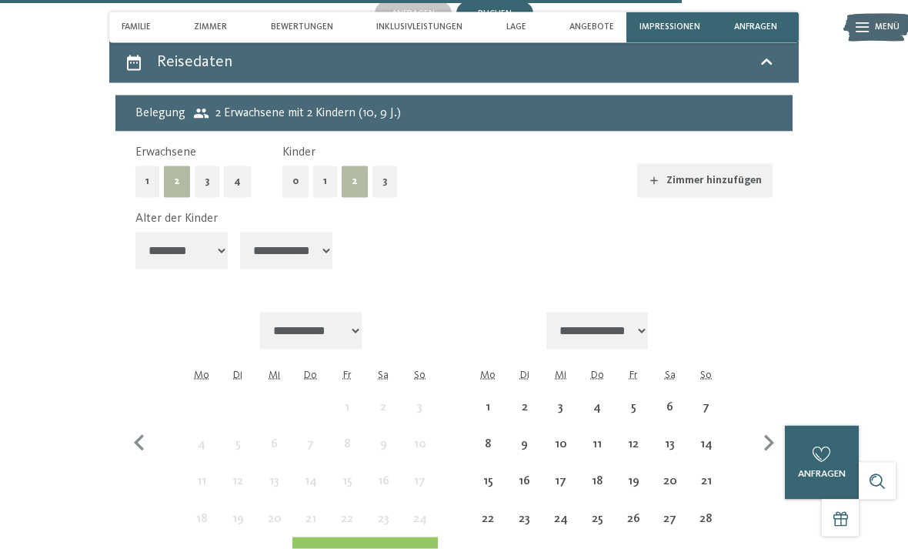
scroll to position [3060, 0]
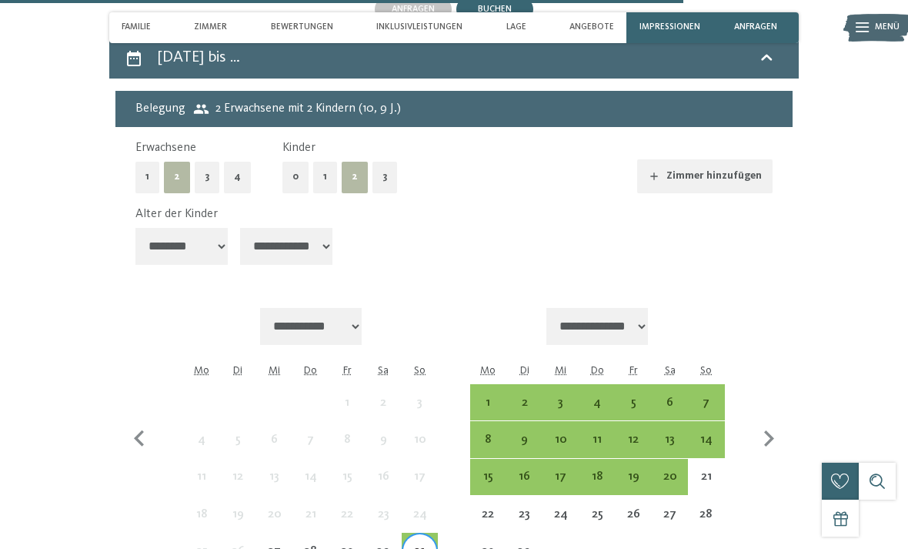
click at [709, 396] on div "7" at bounding box center [706, 412] width 33 height 33
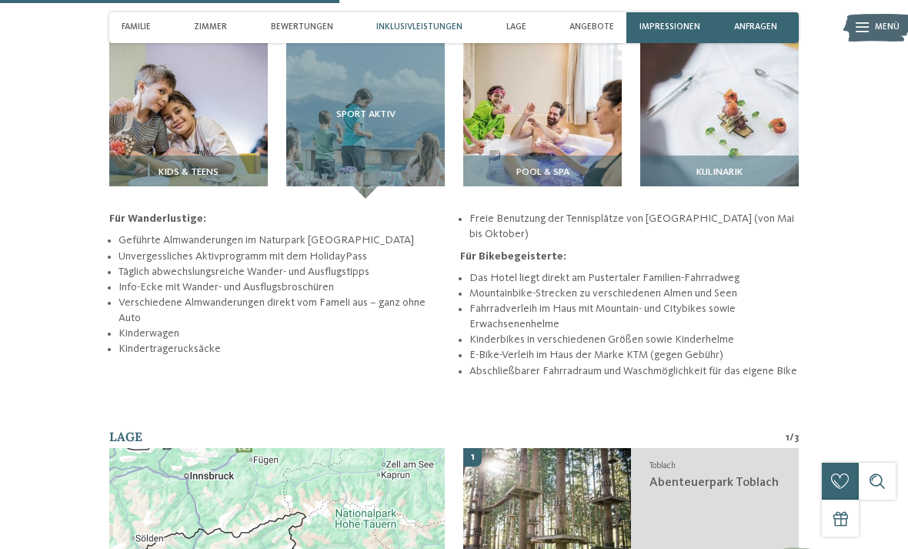
scroll to position [1746, 0]
